Goal: Information Seeking & Learning: Find specific fact

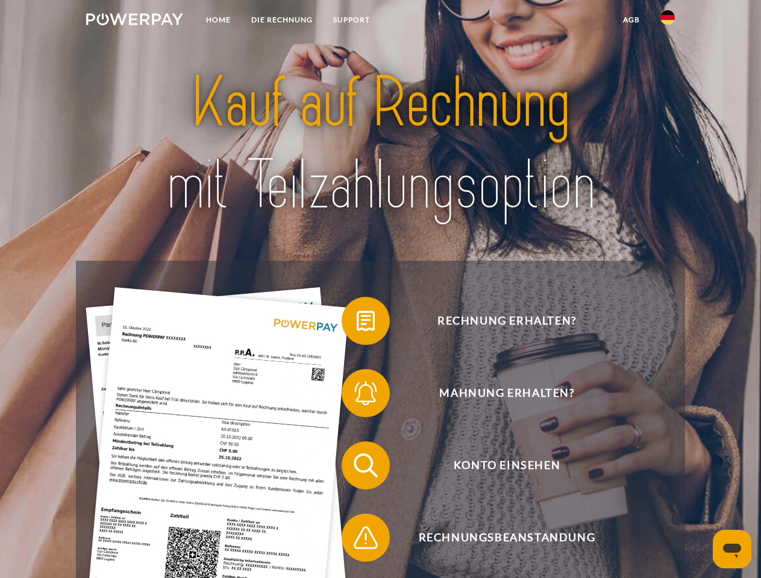
click at [134, 21] on img at bounding box center [134, 19] width 97 height 12
click at [667, 21] on img at bounding box center [667, 17] width 14 height 14
click at [631, 20] on link "agb" at bounding box center [631, 20] width 37 height 22
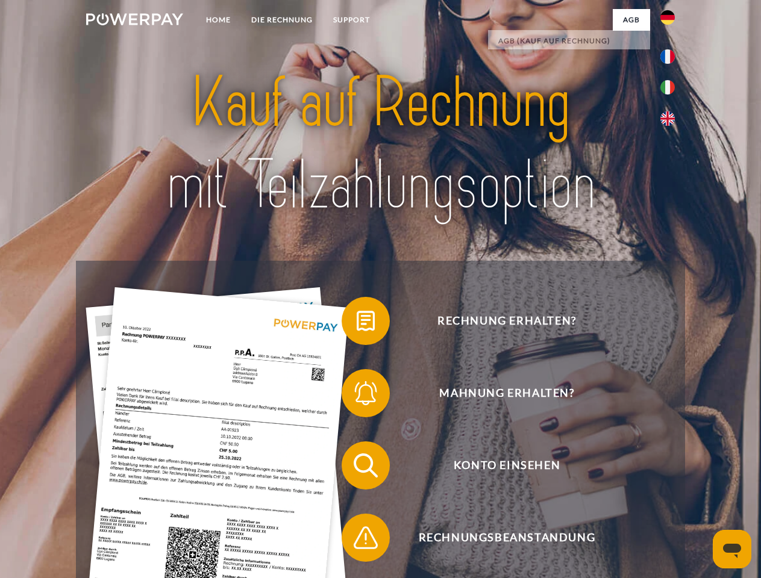
click at [357, 323] on span at bounding box center [347, 321] width 60 height 60
click at [357, 396] on span at bounding box center [347, 393] width 60 height 60
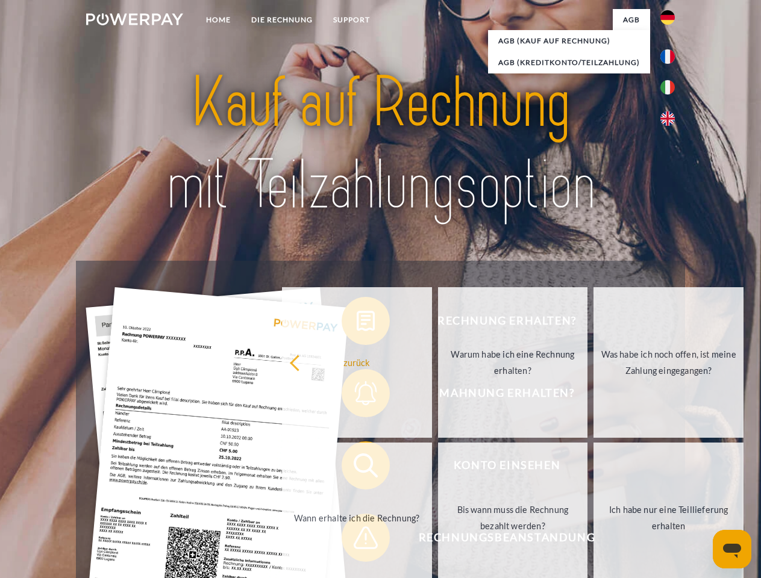
click at [438, 468] on link "Bis wann muss die Rechnung bezahlt werden?" at bounding box center [513, 518] width 150 height 151
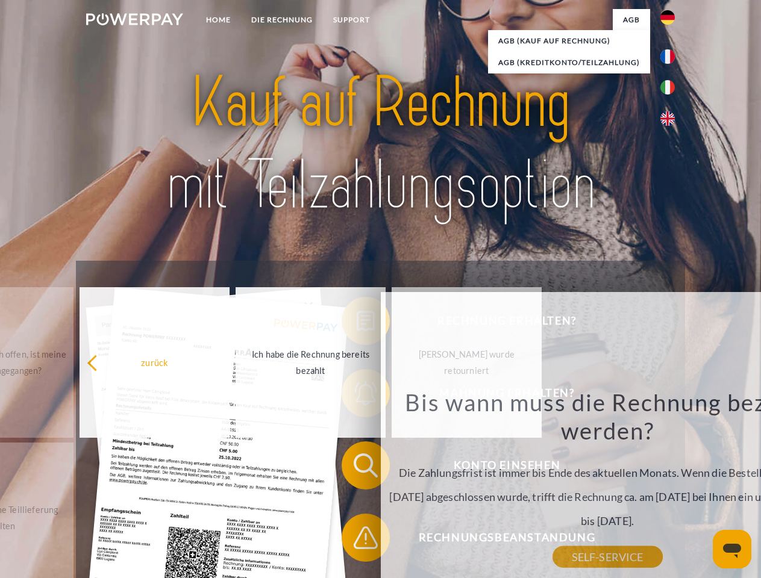
click at [387, 540] on div "Bis wann muss die Rechnung bezahlt werden? Die Zahlungsfrist ist immer bis Ende…" at bounding box center [607, 472] width 440 height 169
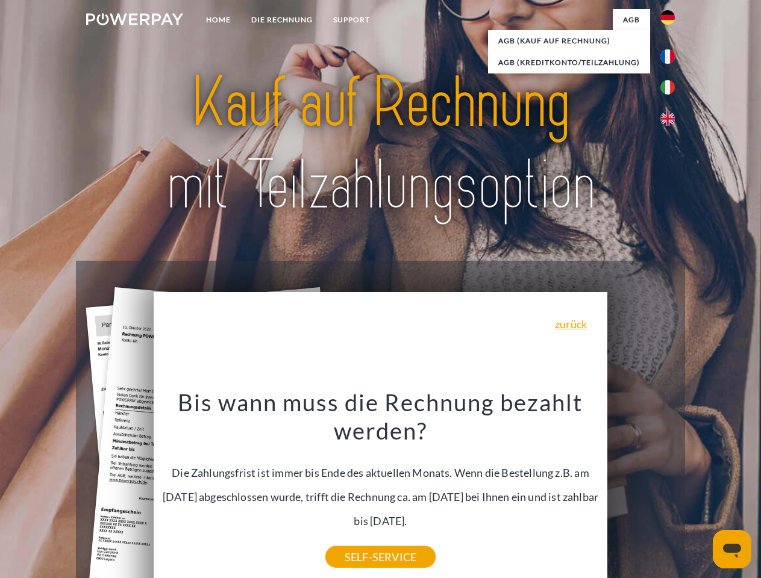
click at [732, 549] on icon "Messaging-Fenster öffnen" at bounding box center [732, 551] width 18 height 14
